Goal: Information Seeking & Learning: Learn about a topic

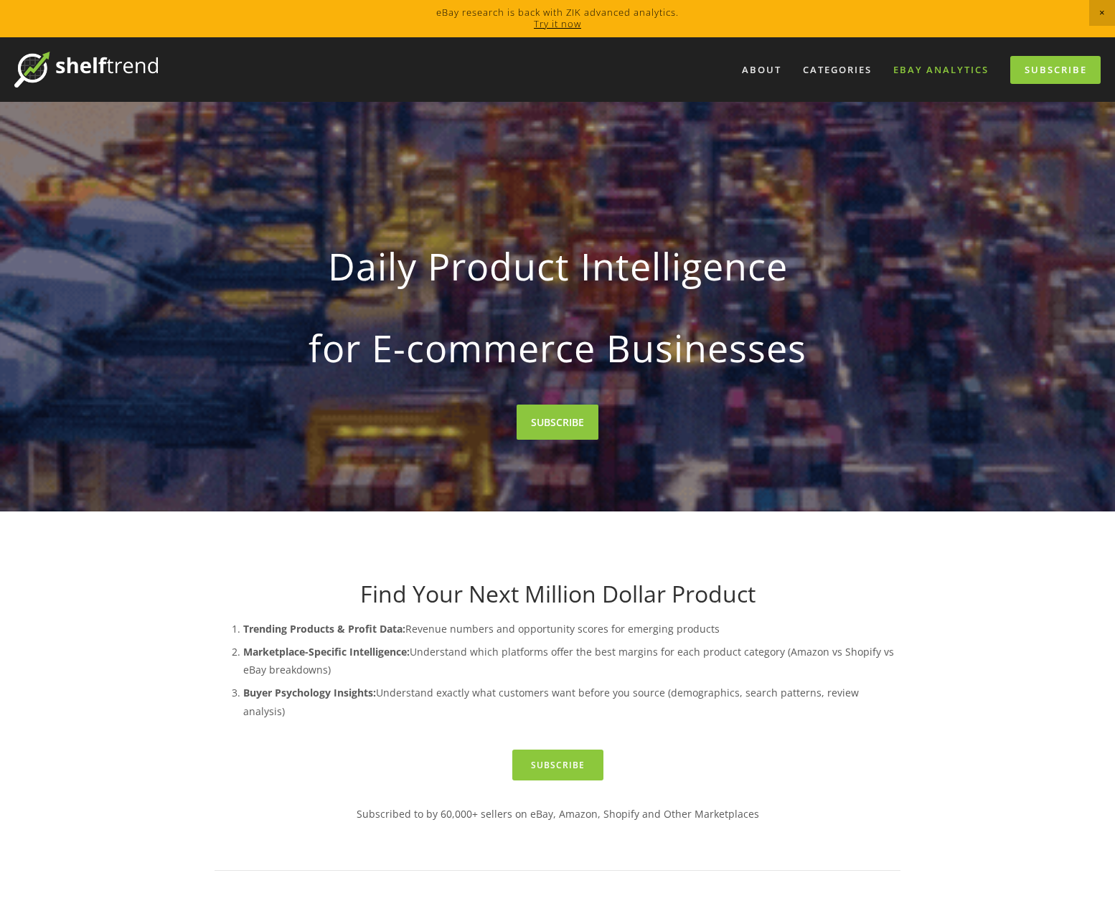
click at [919, 72] on link "eBay Analytics" at bounding box center [941, 70] width 114 height 24
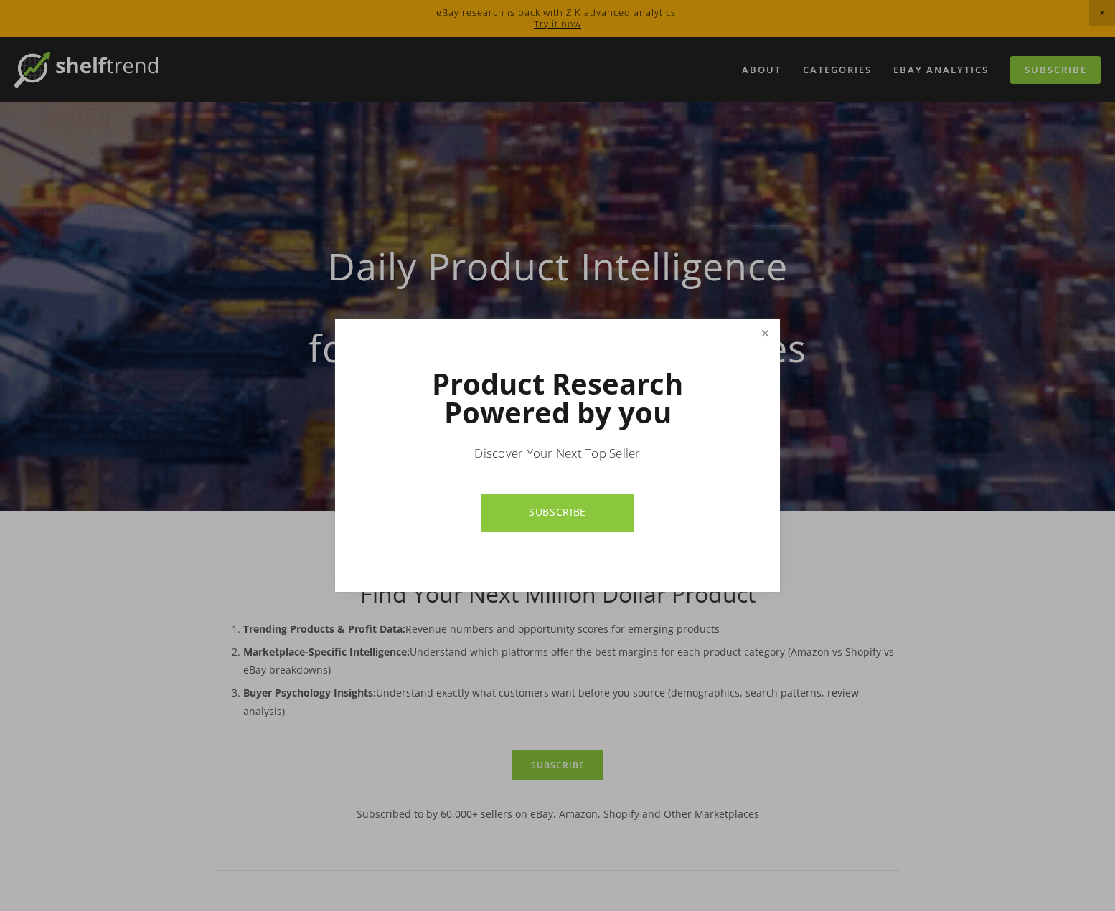
click at [763, 335] on link "Close" at bounding box center [765, 333] width 25 height 25
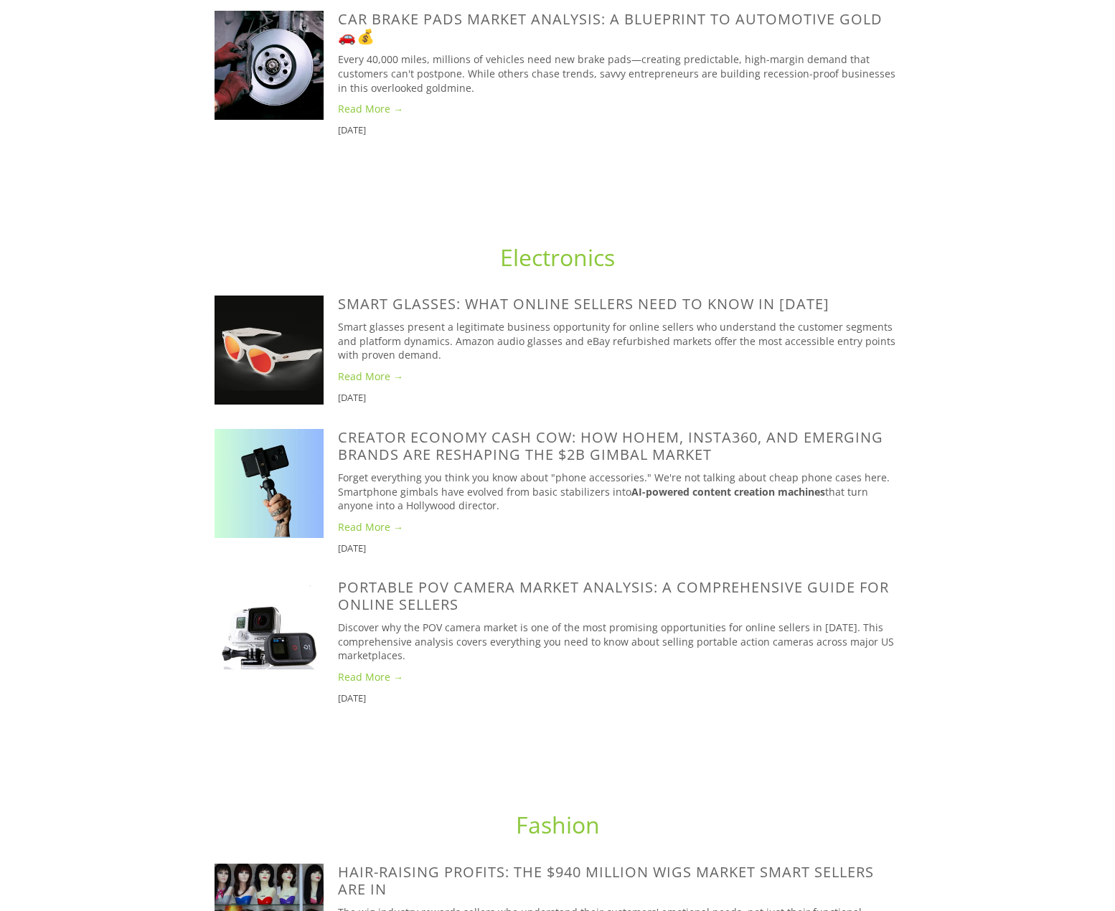
scroll to position [1722, 0]
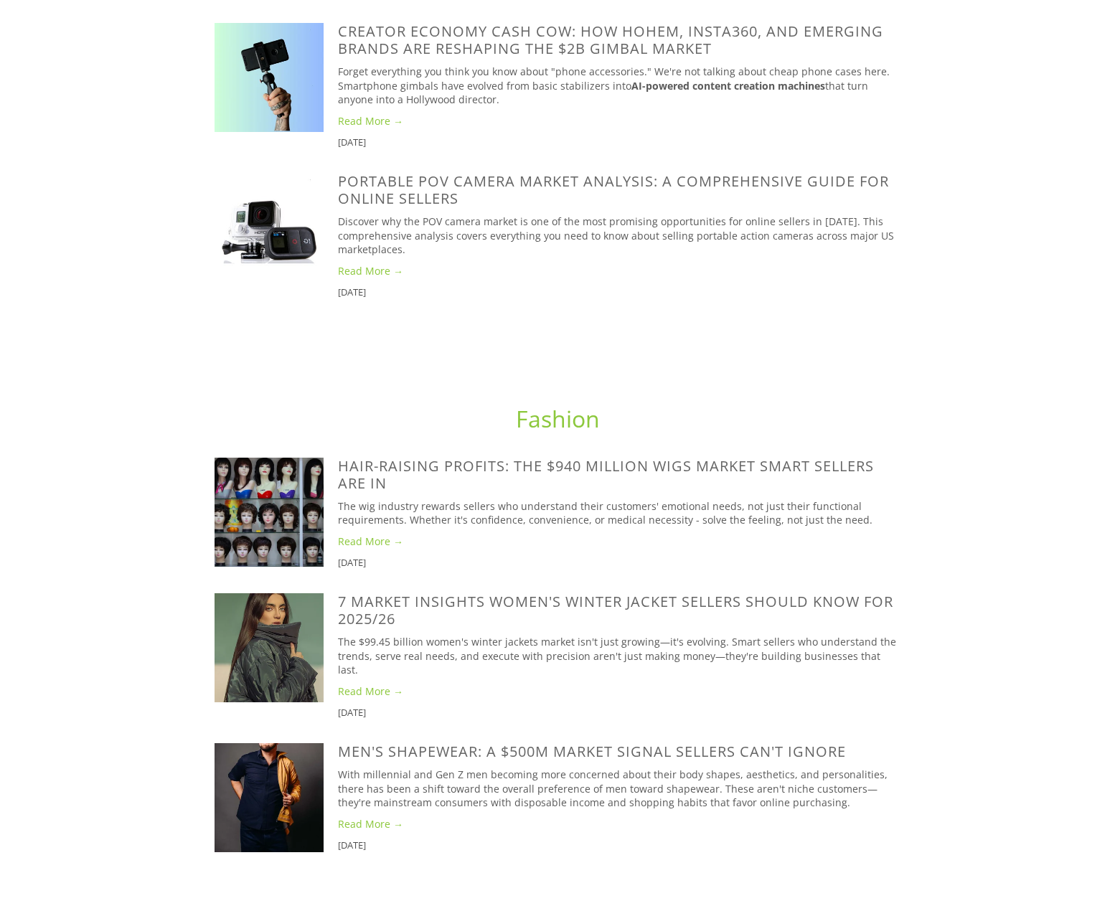
click at [277, 480] on img at bounding box center [269, 512] width 109 height 109
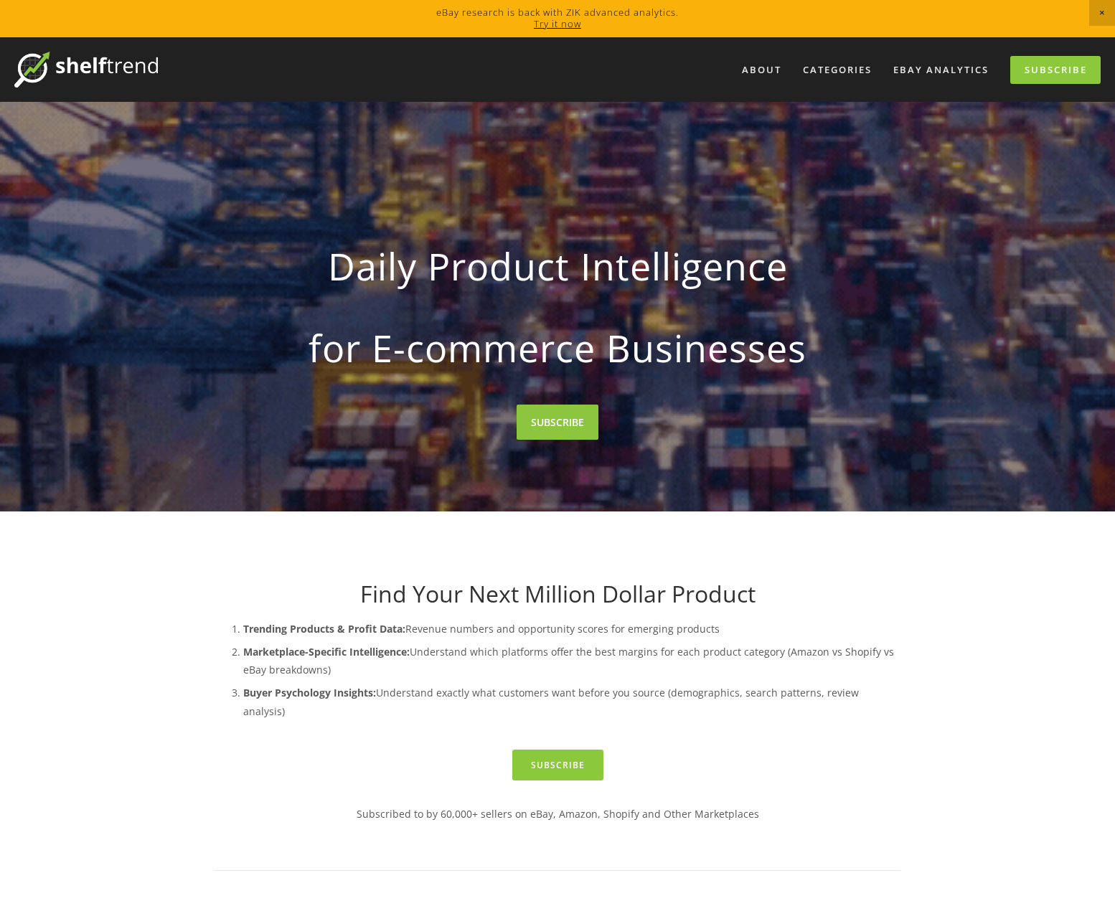
scroll to position [431, 0]
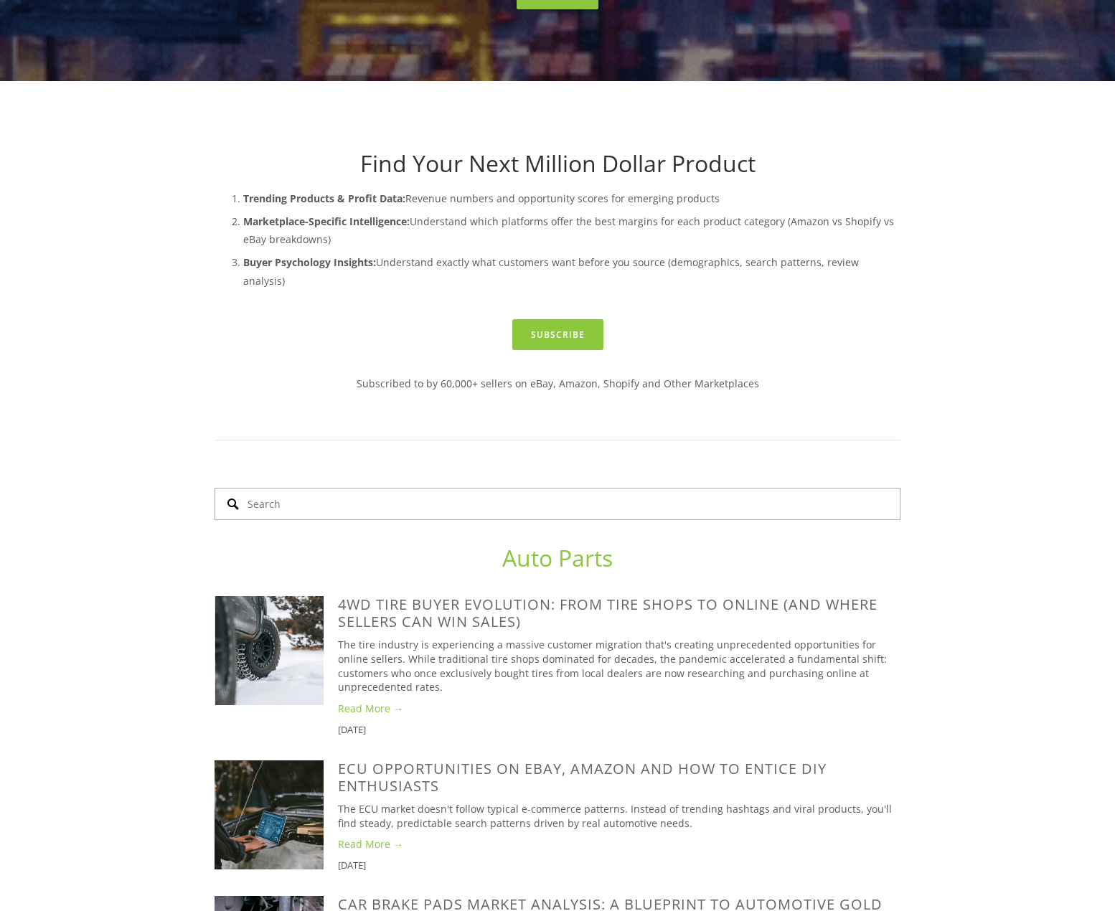
click at [487, 489] on input "Search" at bounding box center [558, 504] width 686 height 32
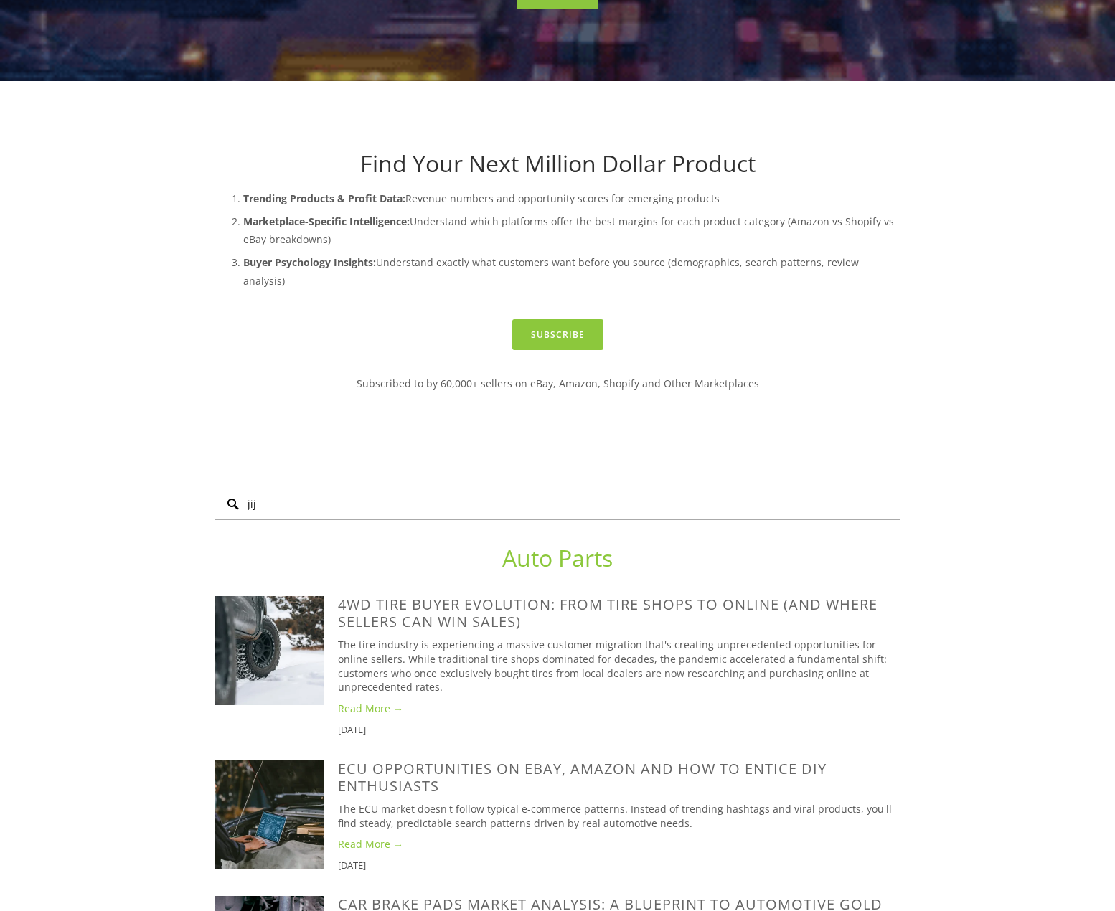
type input "jija"
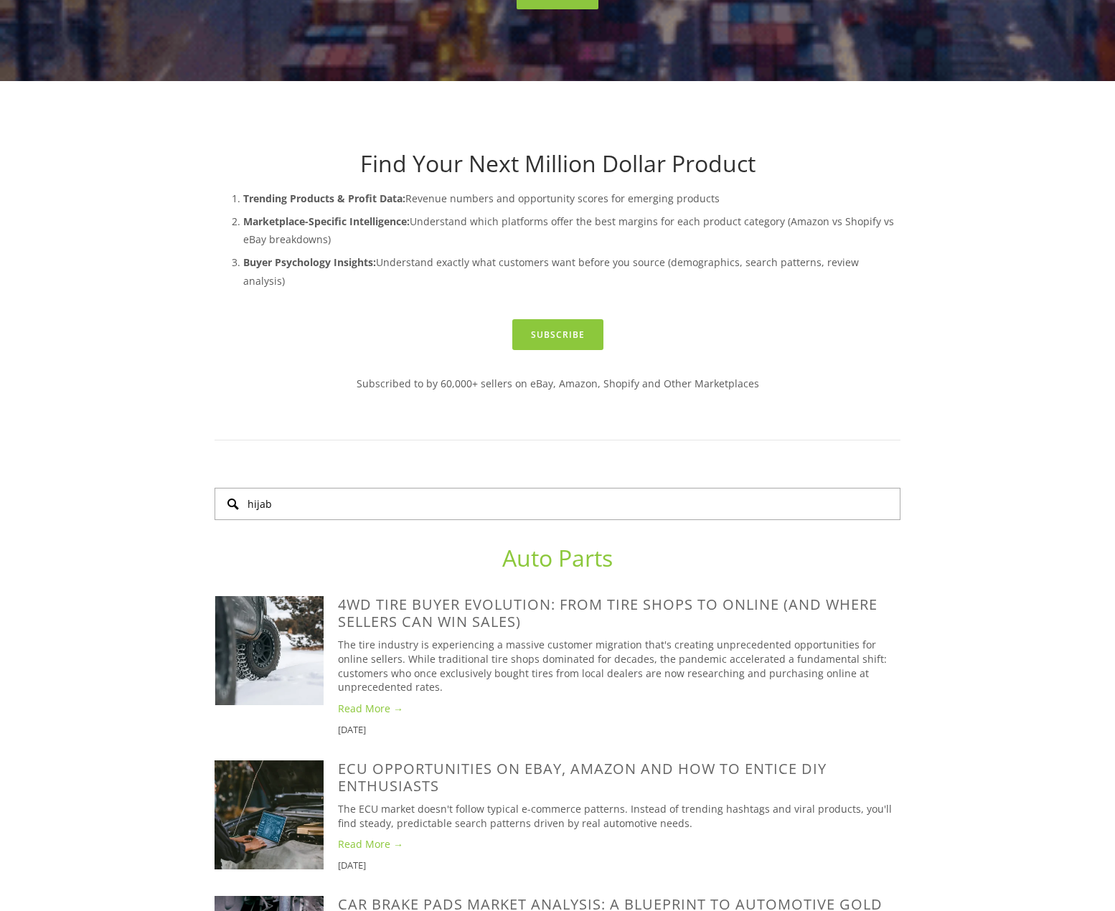
type input "hijab"
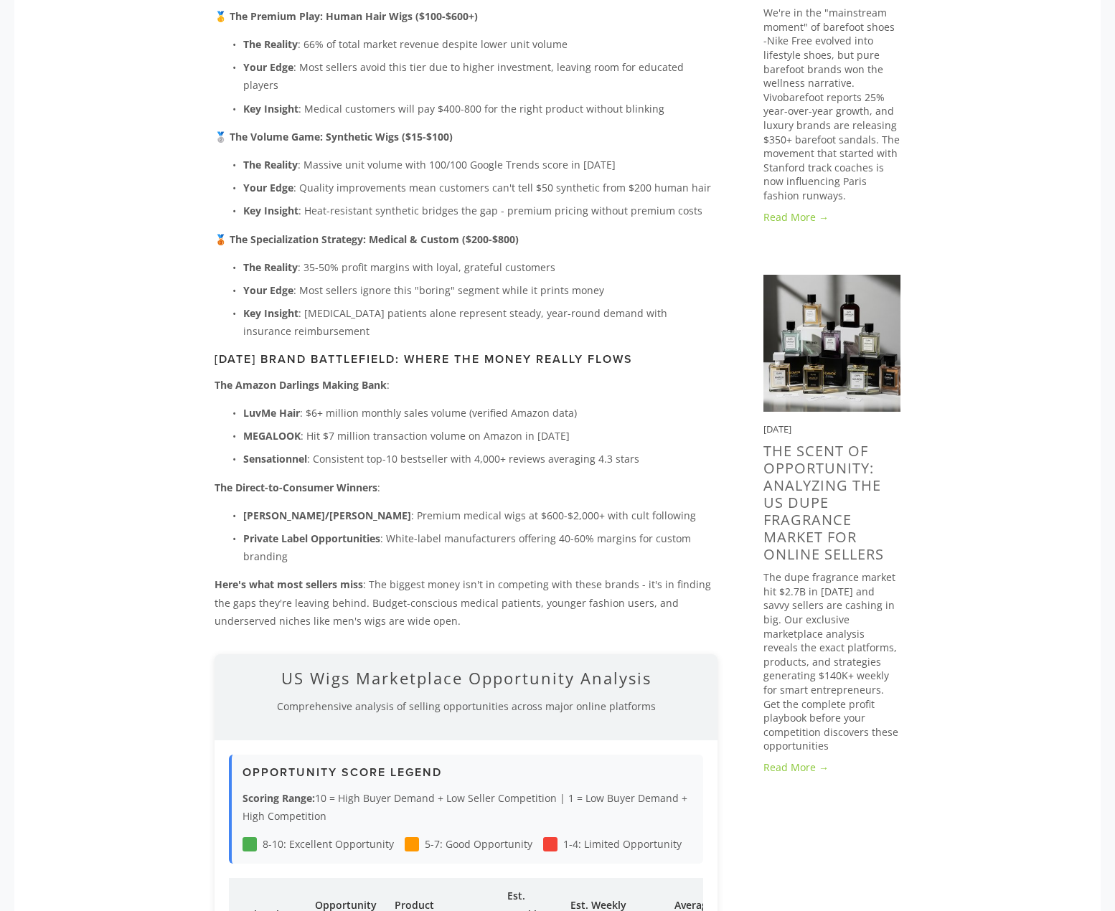
scroll to position [1148, 0]
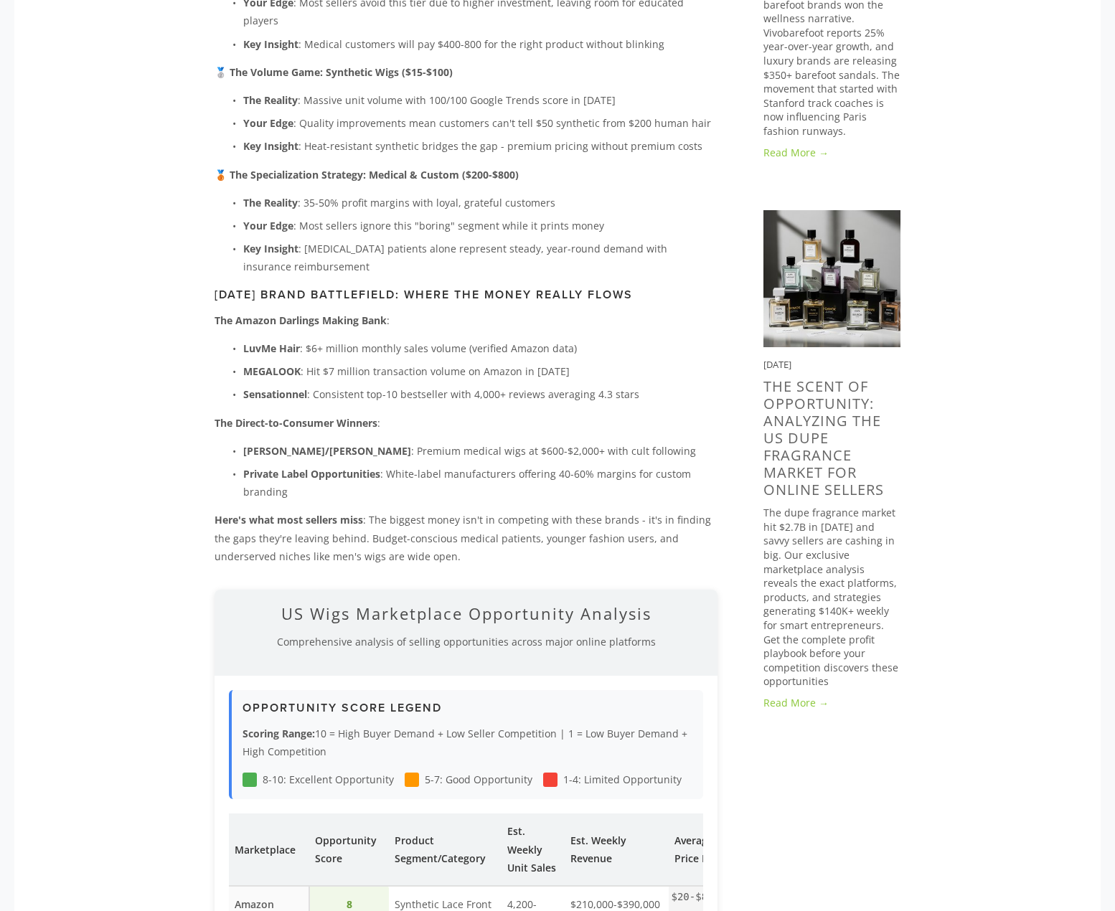
drag, startPoint x: 619, startPoint y: 410, endPoint x: 628, endPoint y: 410, distance: 8.6
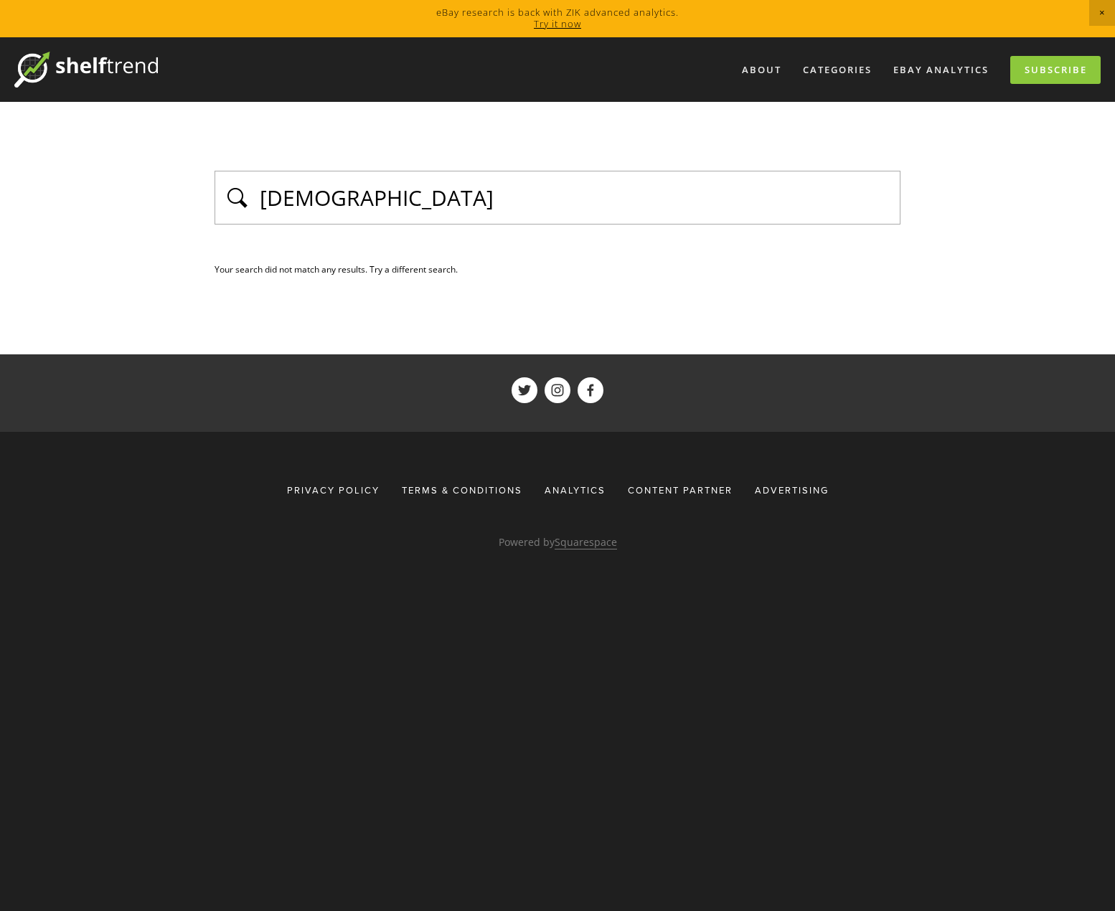
drag, startPoint x: 370, startPoint y: 201, endPoint x: 222, endPoint y: 205, distance: 148.6
click at [222, 205] on div "[DEMOGRAPHIC_DATA]" at bounding box center [558, 198] width 686 height 54
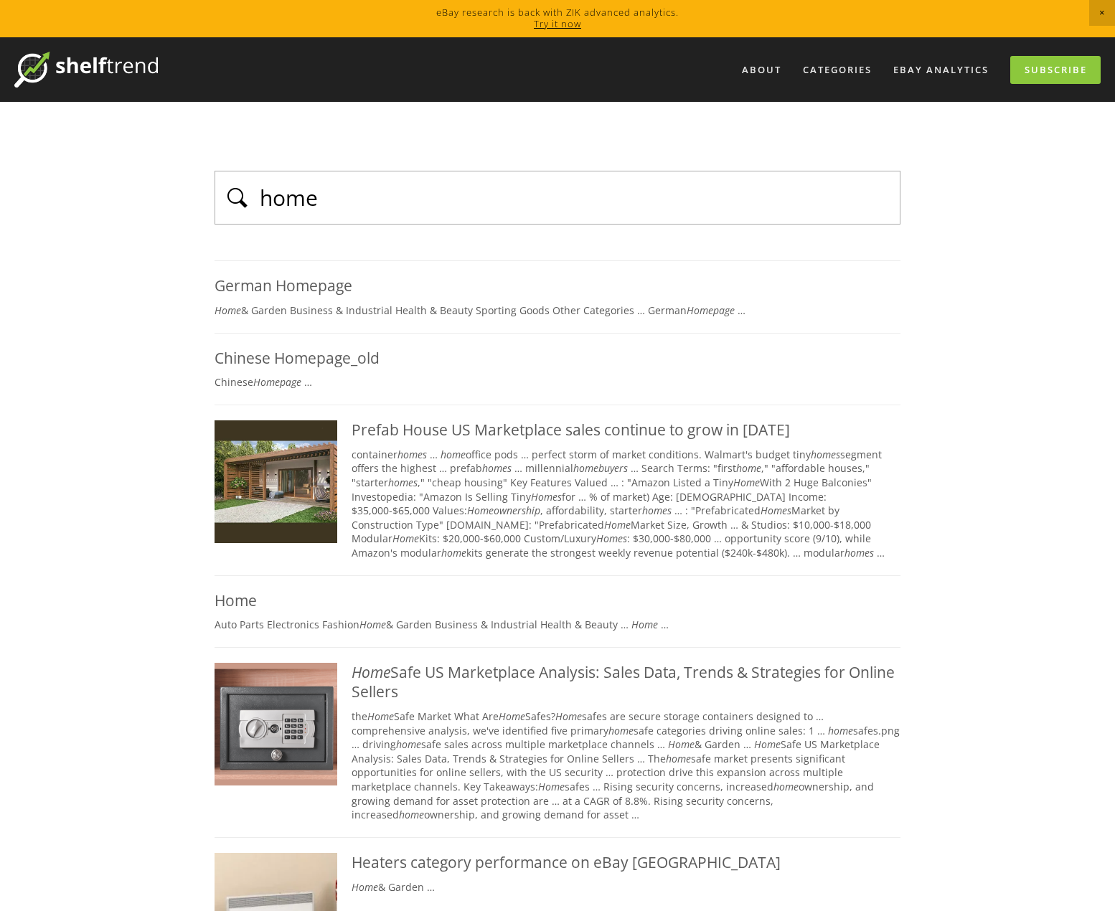
drag, startPoint x: 362, startPoint y: 200, endPoint x: 192, endPoint y: 200, distance: 170.1
type input "abaya"
